Goal: Task Accomplishment & Management: Manage account settings

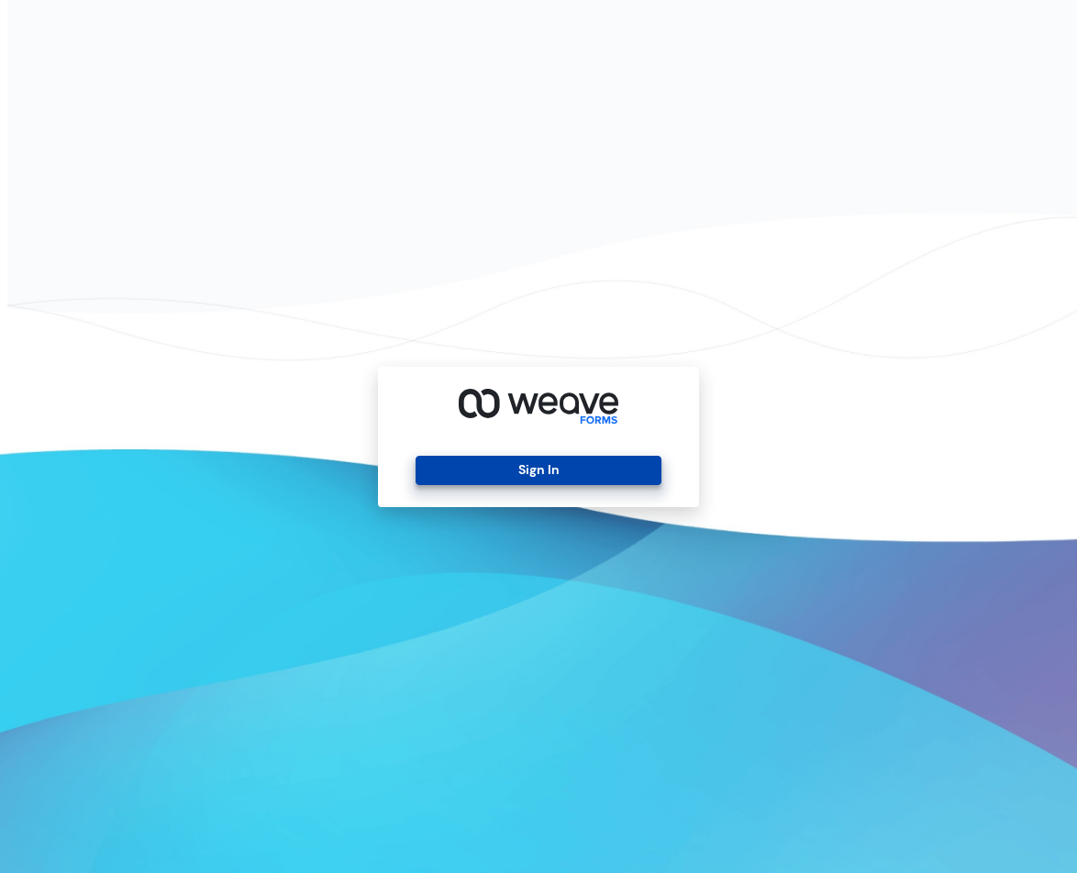
click at [494, 472] on button "Sign In" at bounding box center [538, 470] width 245 height 29
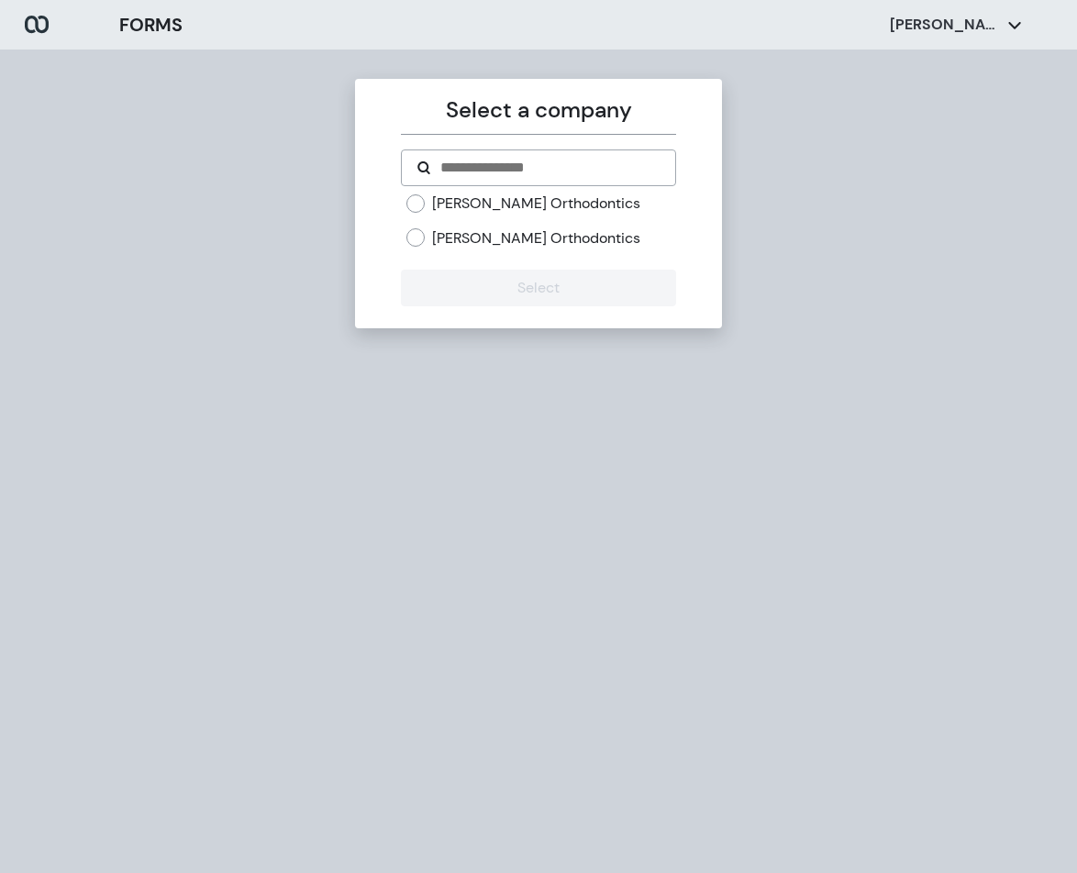
click at [488, 237] on label "[PERSON_NAME] Orthodontics" at bounding box center [536, 238] width 208 height 20
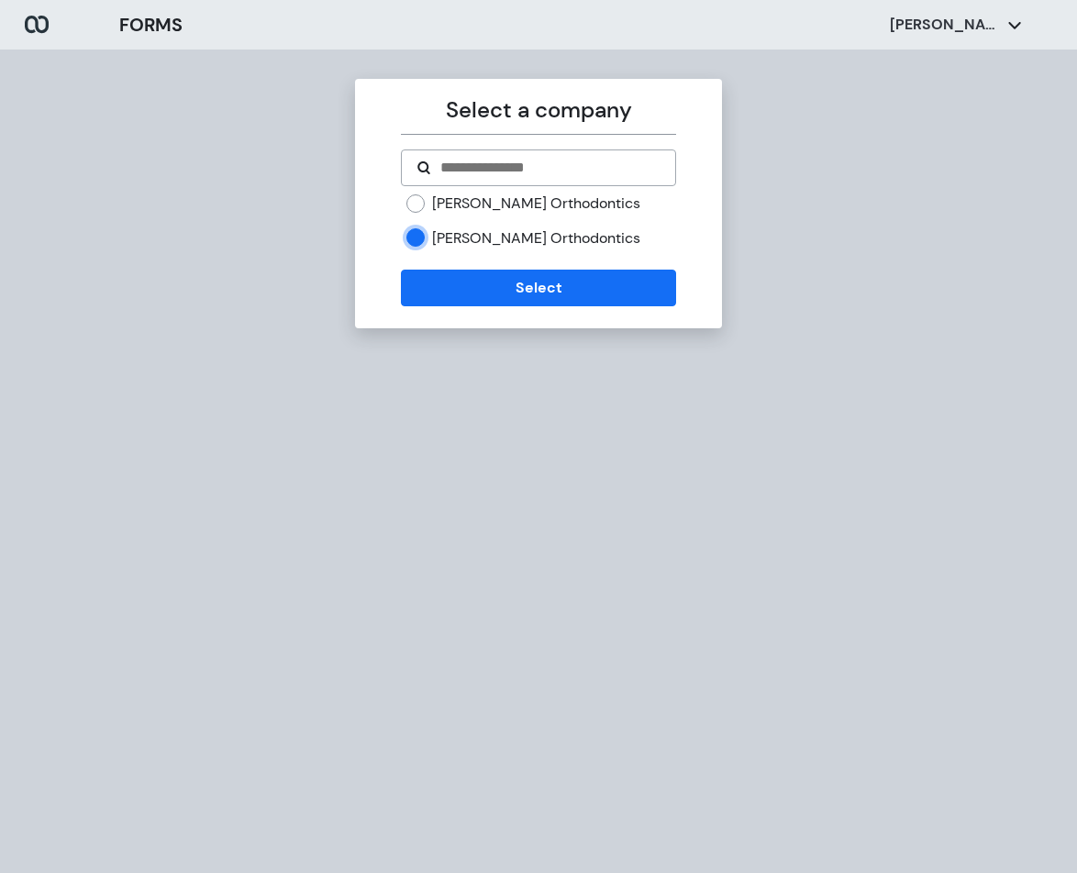
click at [500, 321] on div "Select a company [PERSON_NAME] Orthodontics [PERSON_NAME] Orthodontics Select" at bounding box center [538, 204] width 367 height 250
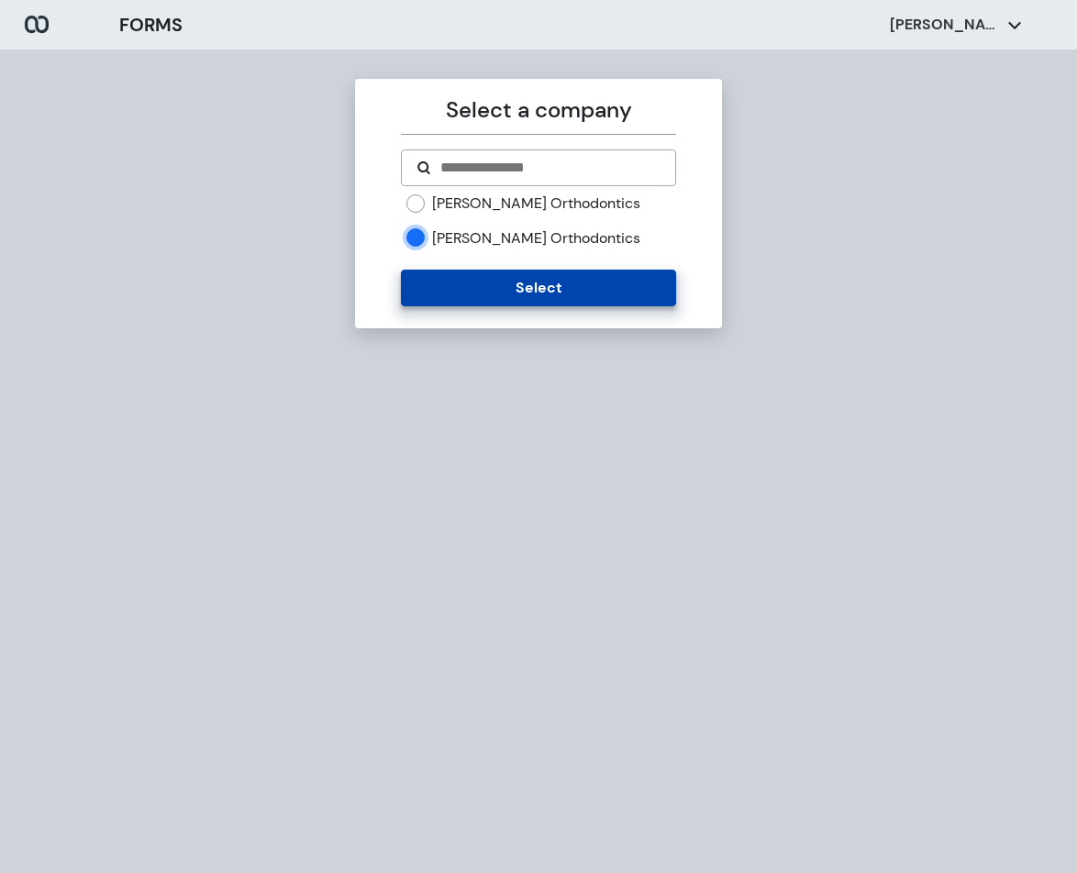
click at [503, 294] on button "Select" at bounding box center [538, 288] width 274 height 37
